Goal: Task Accomplishment & Management: Manage account settings

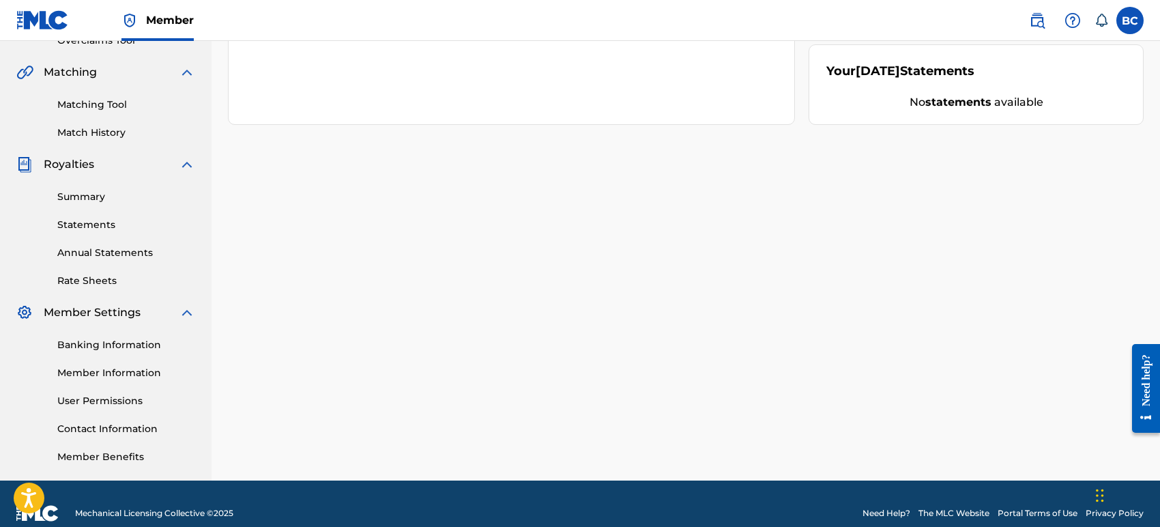
scroll to position [319, 0]
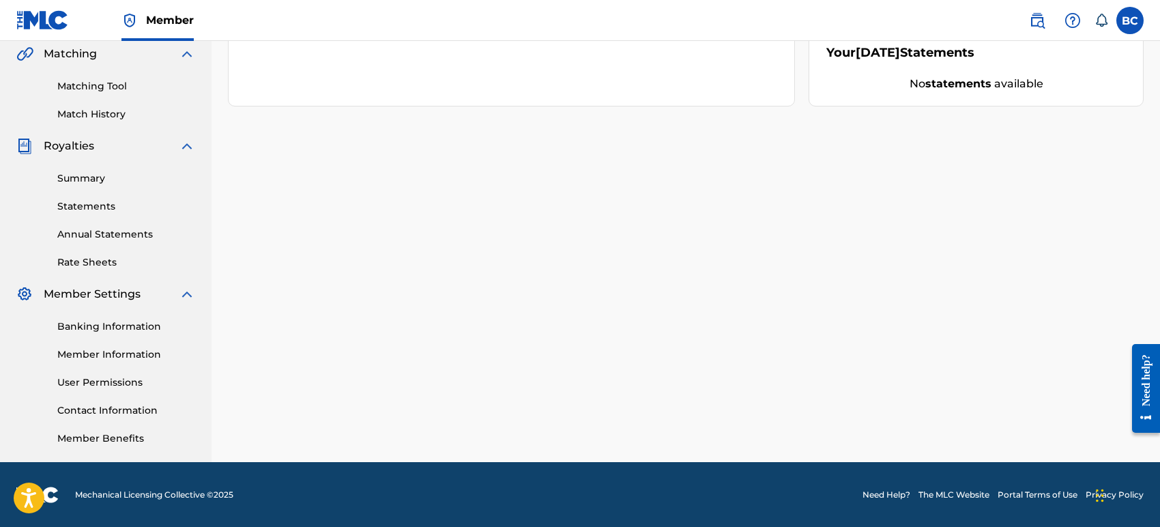
click at [117, 326] on link "Banking Information" at bounding box center [126, 326] width 138 height 14
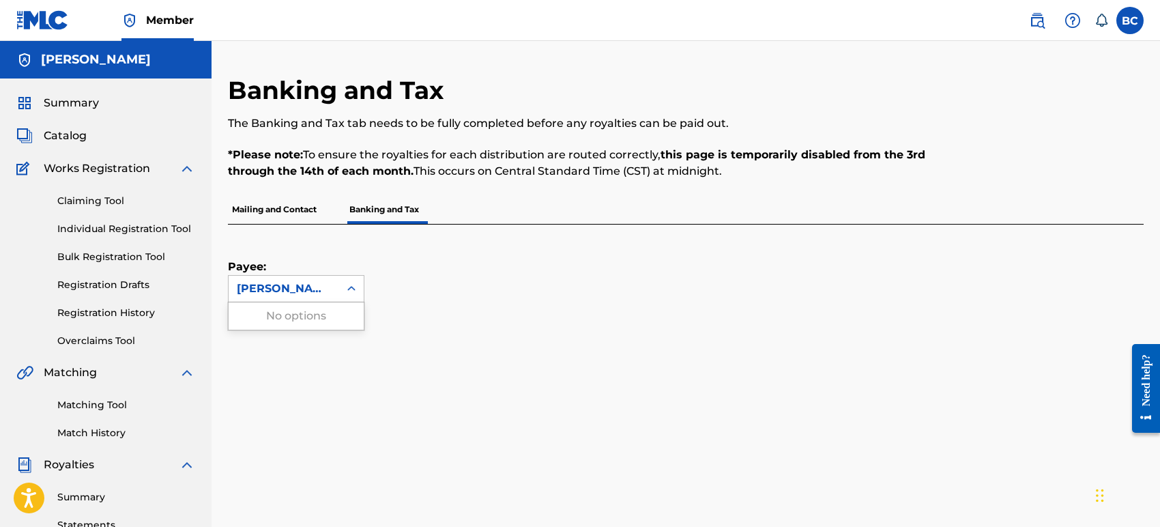
click at [296, 276] on div "[PERSON_NAME]" at bounding box center [284, 289] width 111 height 26
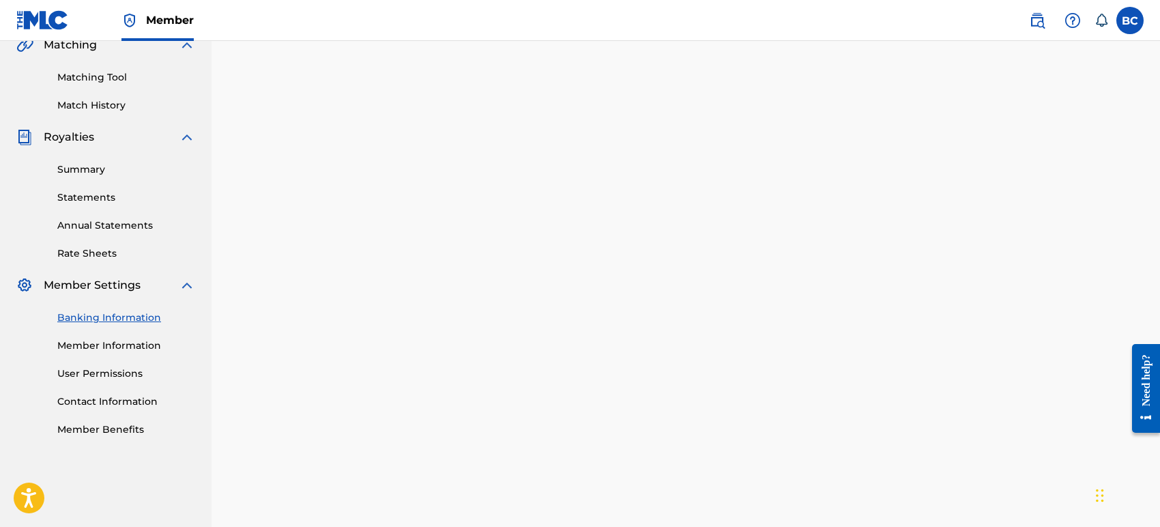
scroll to position [609, 0]
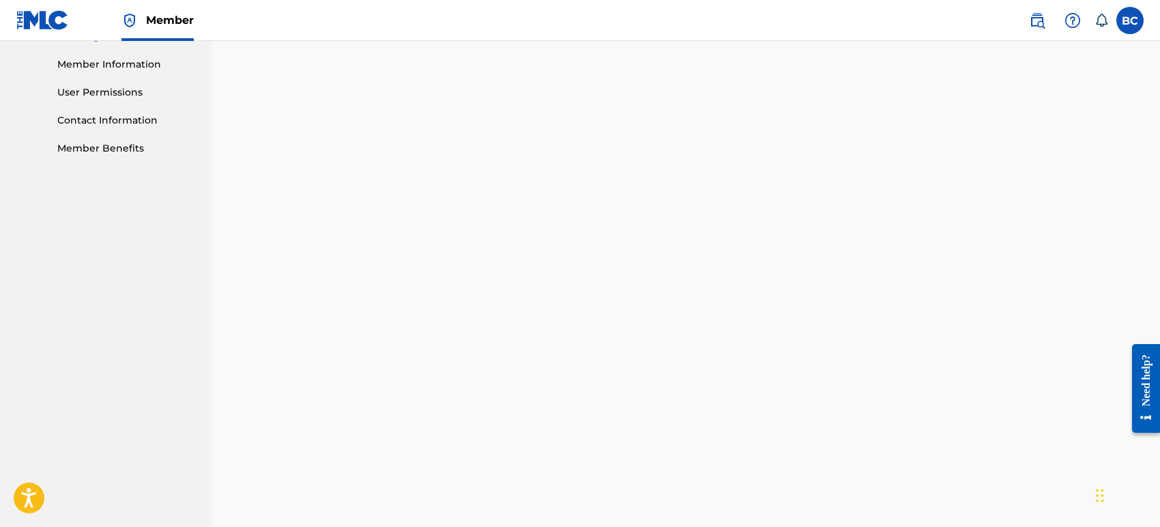
click at [220, 405] on div "Banking and Tax The Banking and Tax tab needs to be fully completed before any …" at bounding box center [686, 273] width 949 height 1615
click at [214, 369] on div "Banking and Tax The Banking and Tax tab needs to be fully completed before any …" at bounding box center [686, 273] width 949 height 1615
click at [210, 123] on nav "[PERSON_NAME] Summary Catalog Works Registration Claiming Tool Individual Regis…" at bounding box center [106, 38] width 212 height 1637
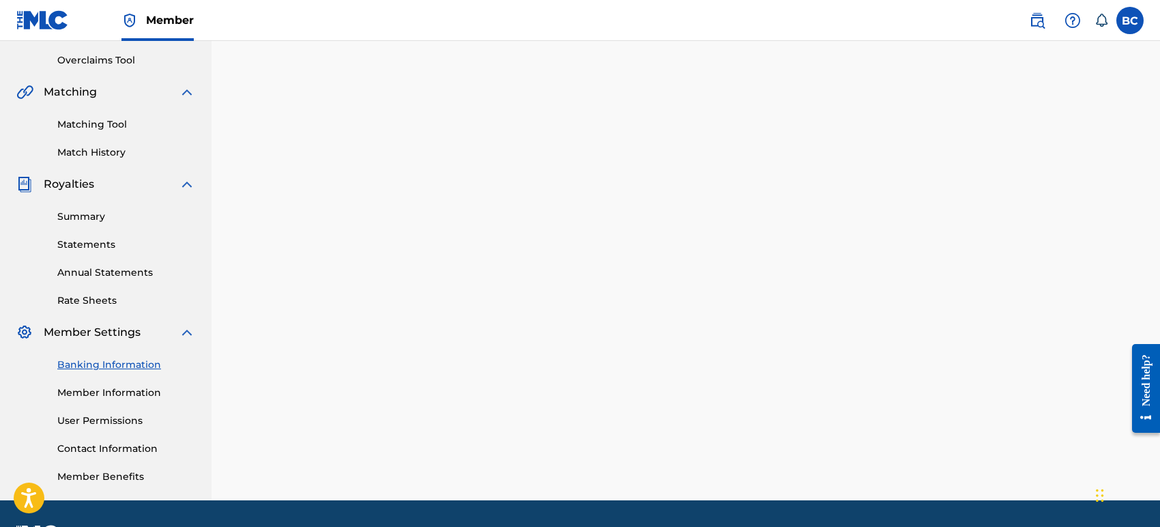
scroll to position [291, 0]
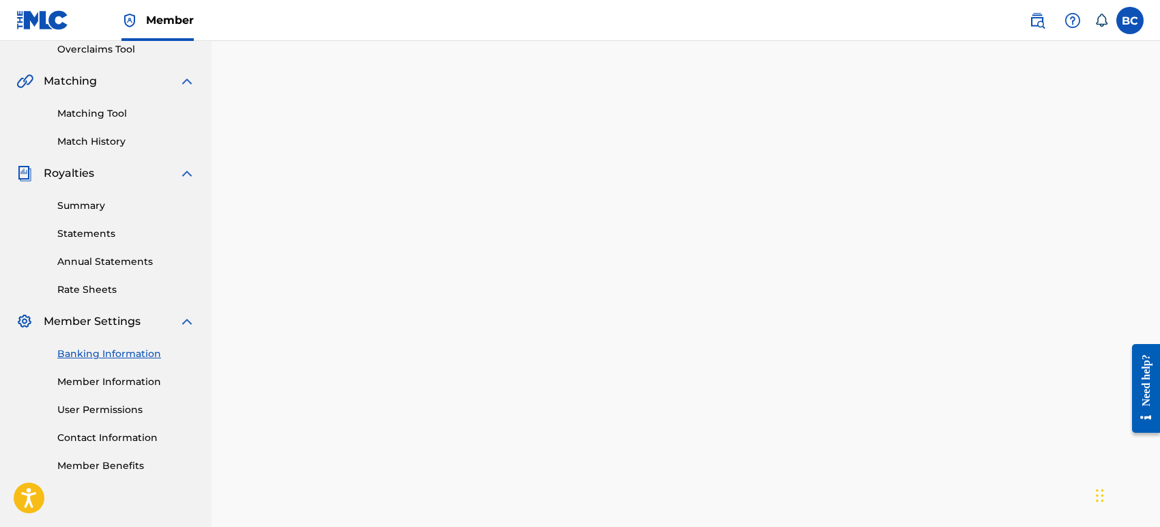
click at [89, 349] on link "Banking Information" at bounding box center [126, 354] width 138 height 14
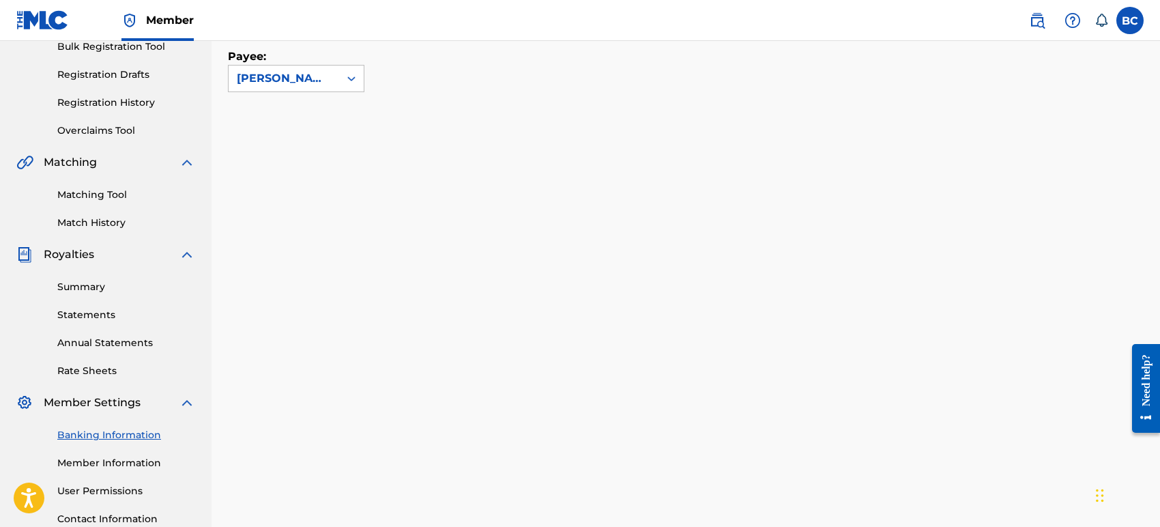
scroll to position [0, 0]
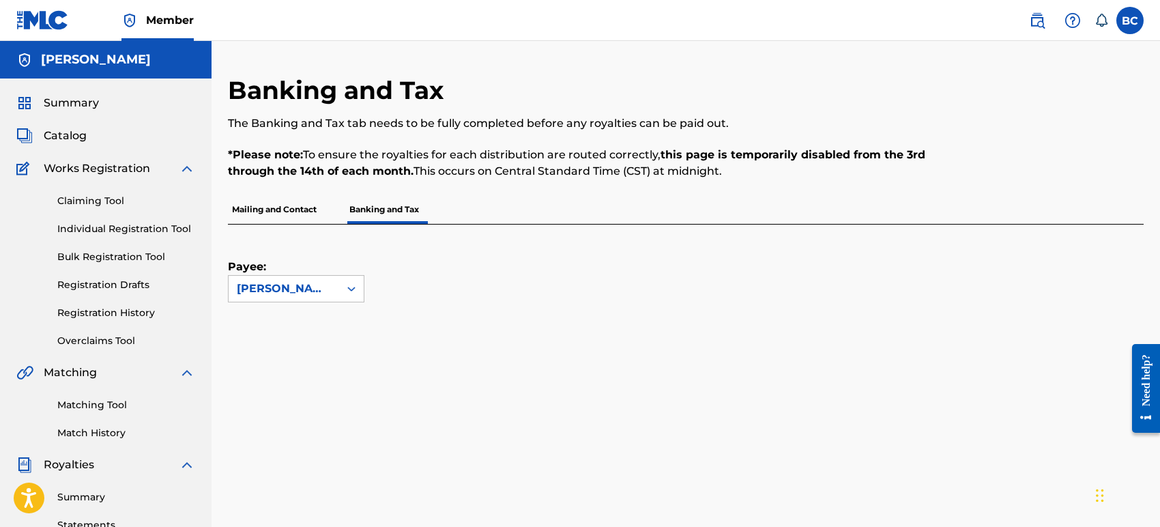
click at [276, 218] on p "Mailing and Contact" at bounding box center [274, 209] width 93 height 29
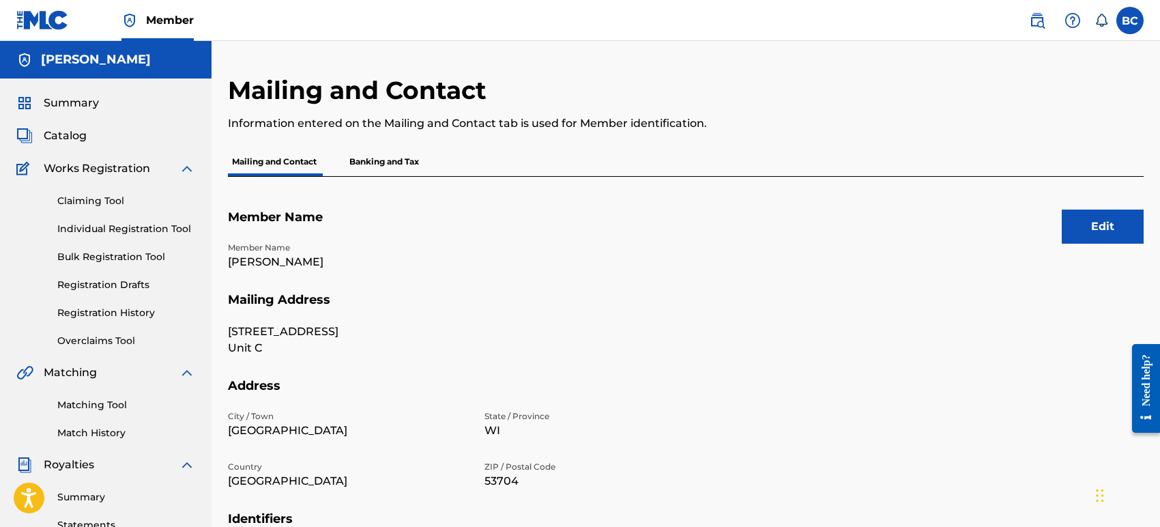
click at [1103, 230] on button "Edit" at bounding box center [1103, 227] width 82 height 34
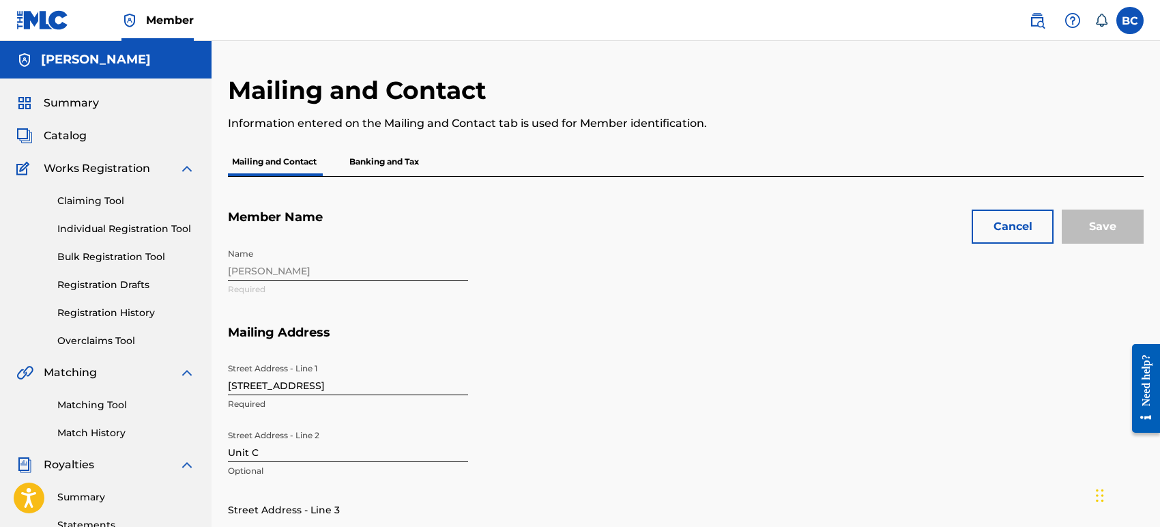
click at [387, 386] on input "[STREET_ADDRESS]" at bounding box center [348, 375] width 240 height 39
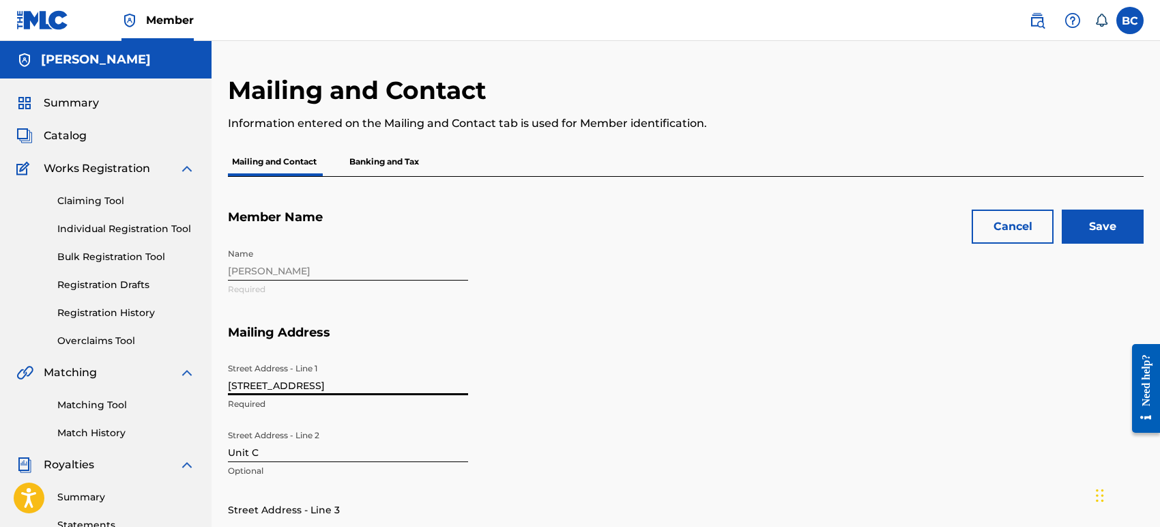
type input "[STREET_ADDRESS]"
type input "#2"
click at [646, 422] on div "Street Address - Line 1 [STREET_ADDRESS] Address - Line 2 #2 Optional Street Ad…" at bounding box center [476, 464] width 497 height 217
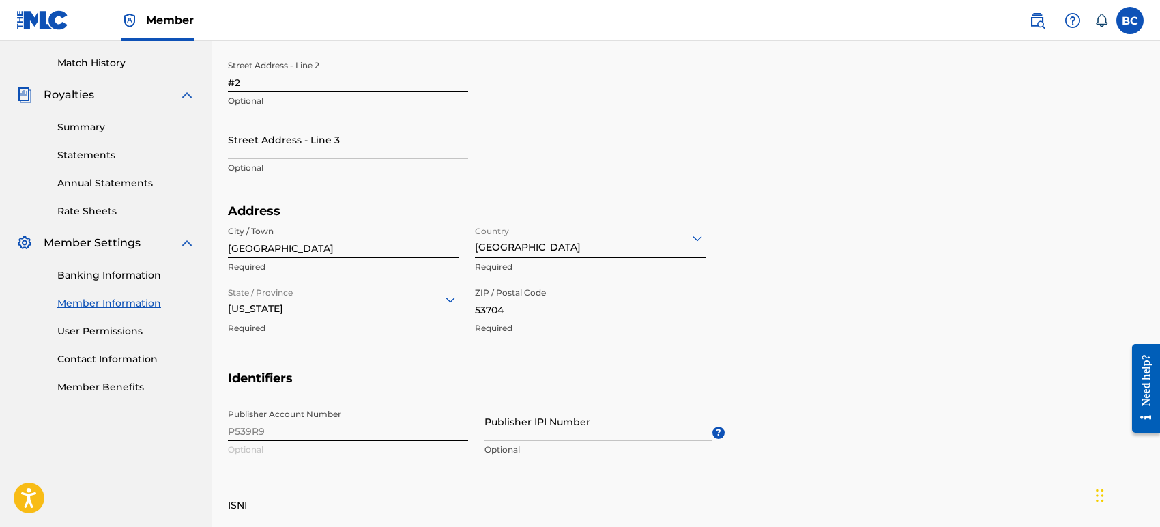
scroll to position [400, 0]
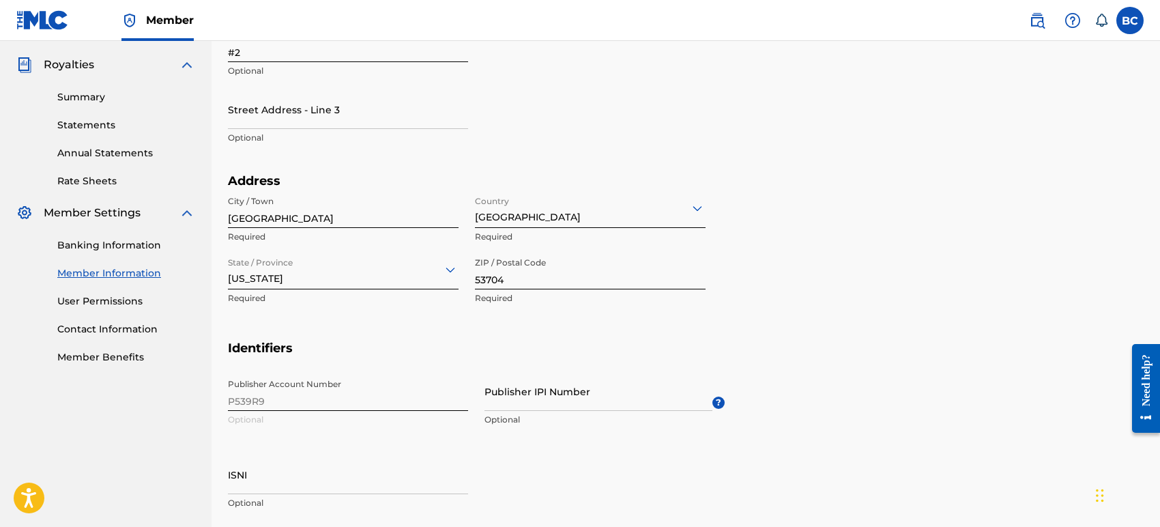
click at [549, 272] on input "53704" at bounding box center [590, 269] width 231 height 39
type input "53718"
click at [804, 289] on section "Address City / [GEOGRAPHIC_DATA] Required Country [GEOGRAPHIC_DATA] Required St…" at bounding box center [686, 256] width 916 height 167
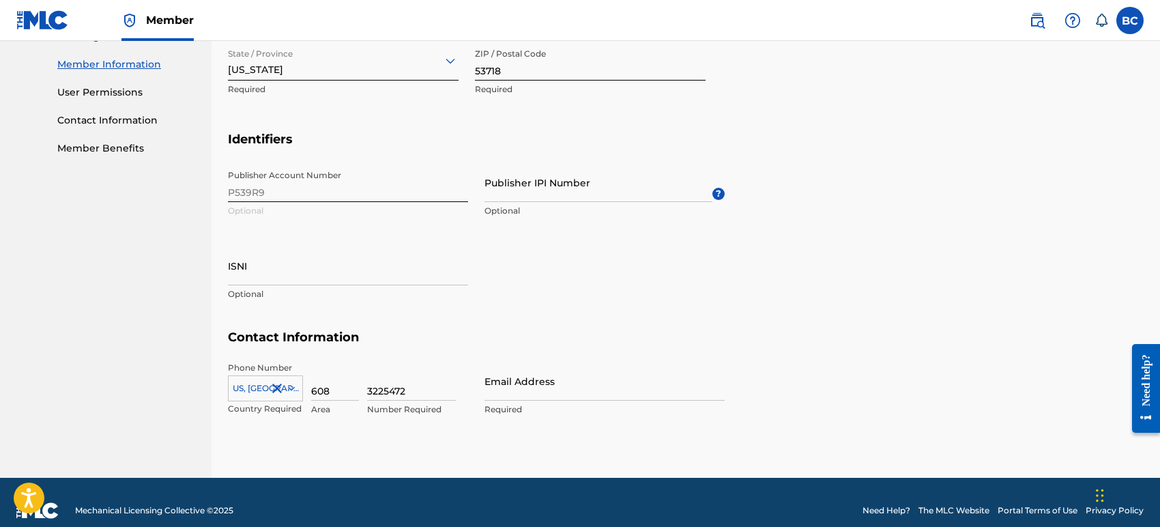
scroll to position [624, 0]
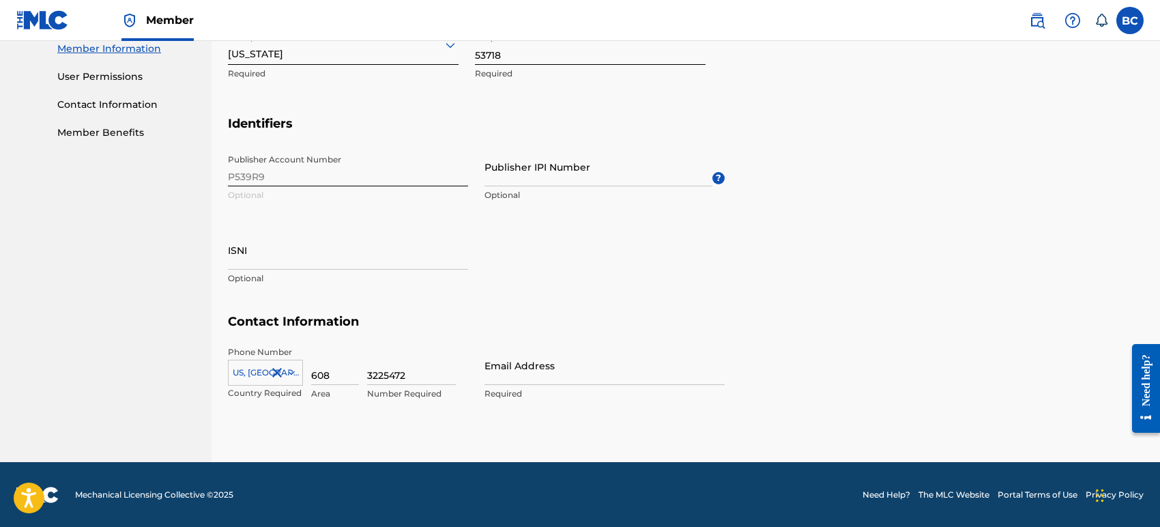
click at [748, 193] on section "Identifiers Publisher Account Number P539R9 Optional Publisher IPI Number Optio…" at bounding box center [686, 215] width 916 height 199
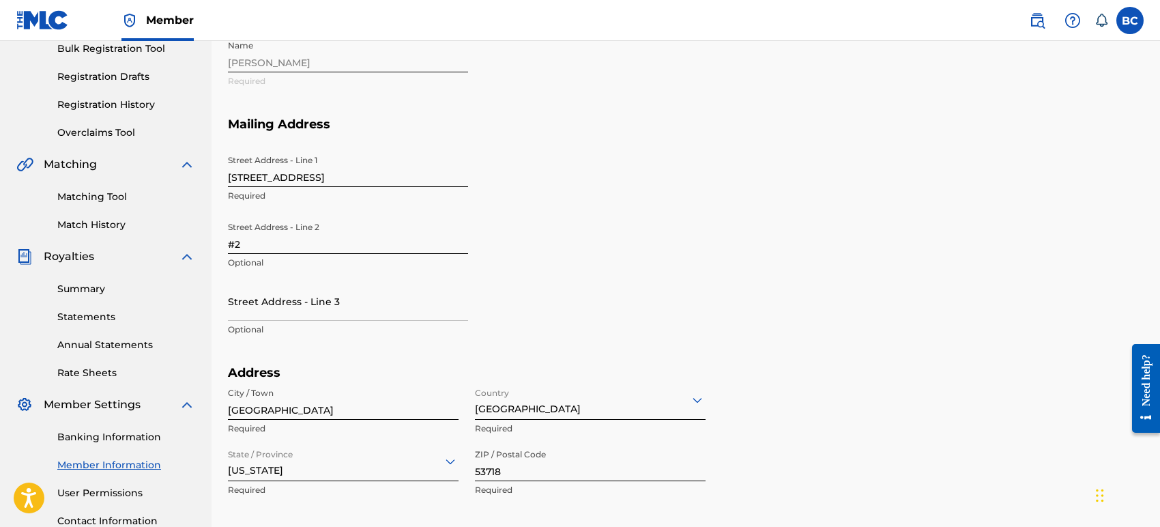
scroll to position [163, 0]
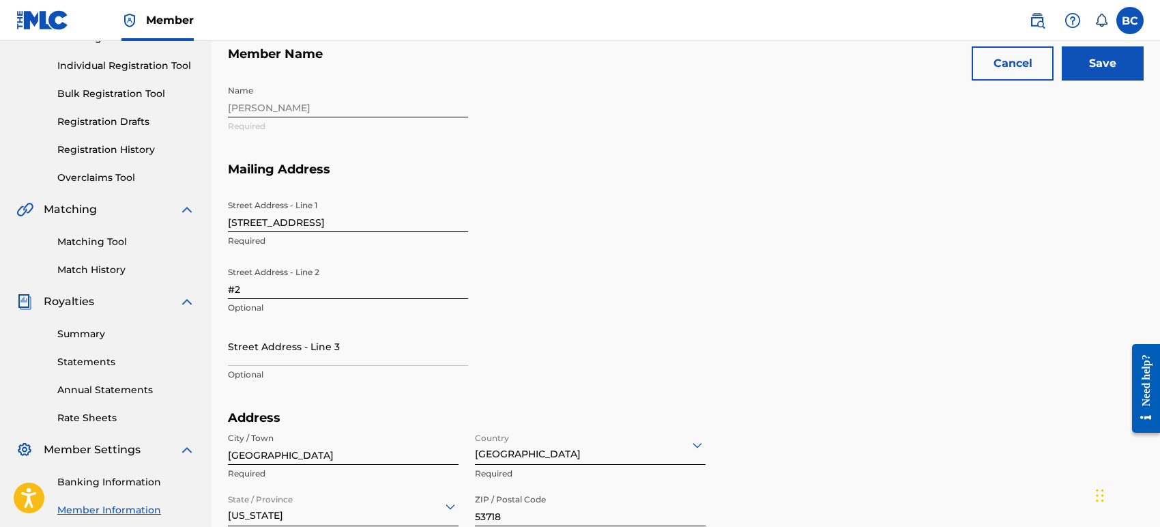
click at [1129, 50] on input "Save" at bounding box center [1103, 63] width 82 height 34
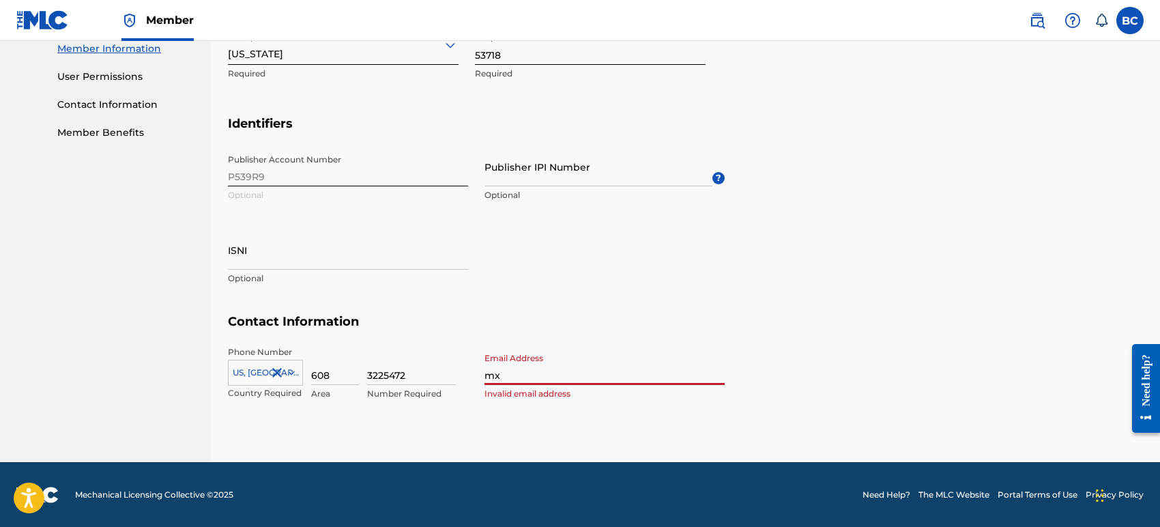
type input "[EMAIL_ADDRESS][DOMAIN_NAME]"
click at [1037, 302] on section "Identifiers Publisher Account Number P539R9 Optional Publisher IPI Number Optio…" at bounding box center [686, 215] width 916 height 199
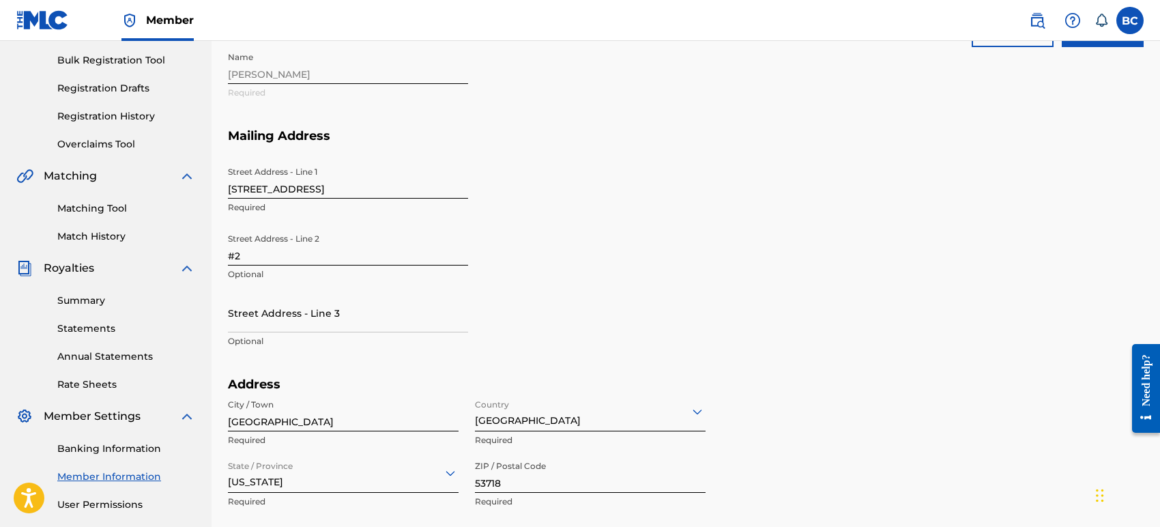
scroll to position [163, 0]
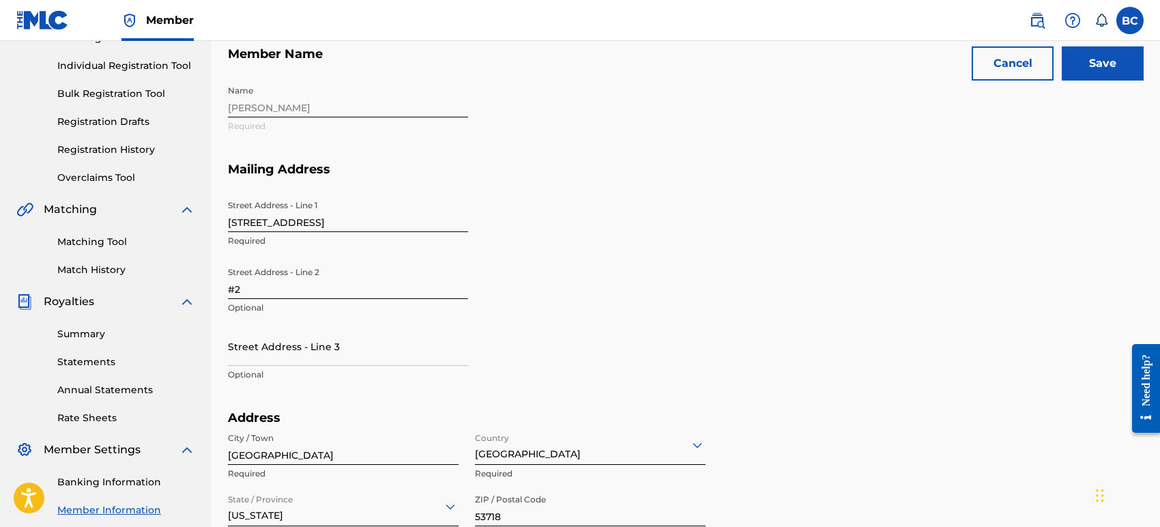
click at [1115, 61] on input "Save" at bounding box center [1103, 63] width 82 height 34
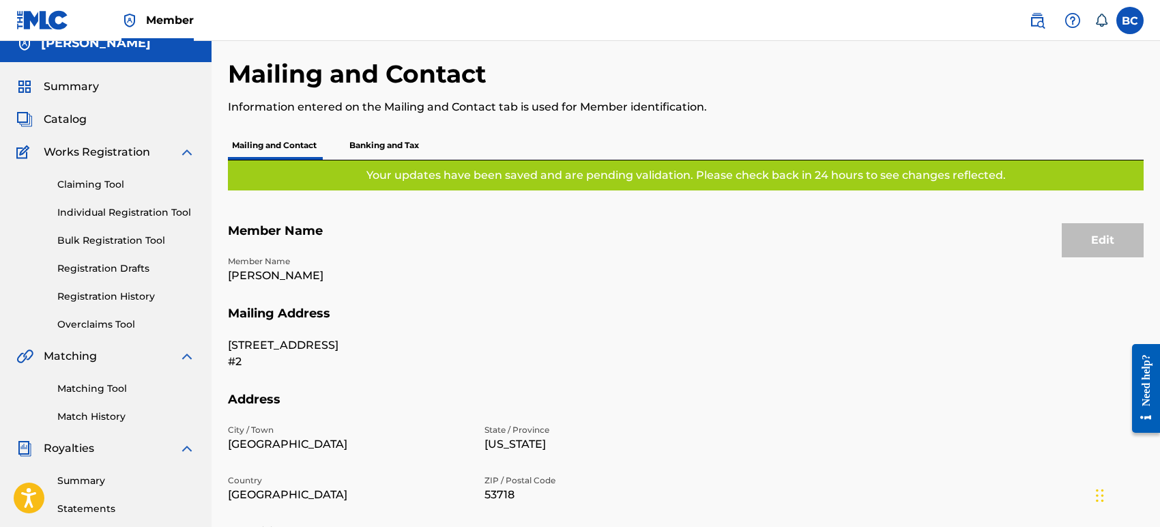
scroll to position [0, 0]
